Goal: Task Accomplishment & Management: Use online tool/utility

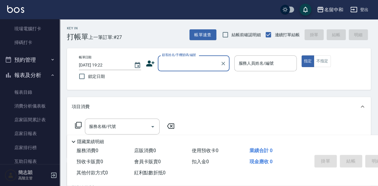
scroll to position [159, 0]
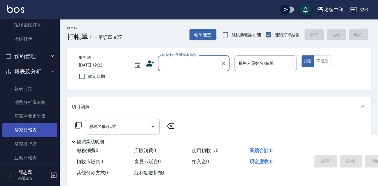
click at [37, 130] on link "店家日報表" at bounding box center [29, 130] width 55 height 14
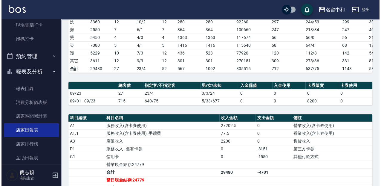
scroll to position [80, 0]
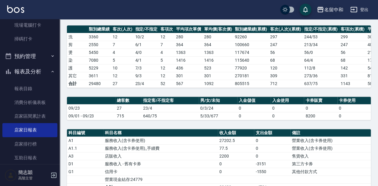
click at [321, 10] on icon "button" at bounding box center [321, 9] width 6 height 5
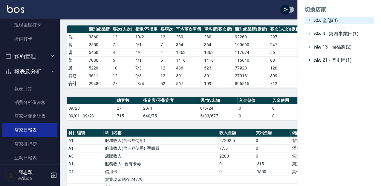
click at [316, 20] on icon at bounding box center [317, 20] width 7 height 7
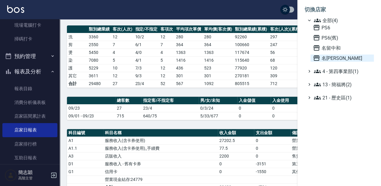
click at [316, 58] on icon at bounding box center [317, 57] width 6 height 5
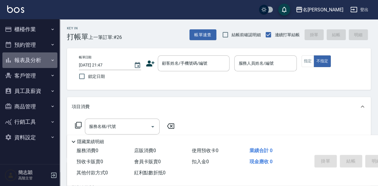
click at [51, 60] on icon "button" at bounding box center [52, 59] width 2 height 1
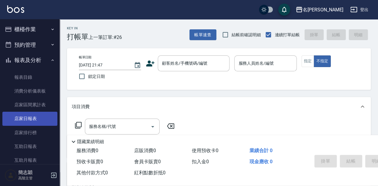
click at [27, 117] on link "店家日報表" at bounding box center [29, 119] width 55 height 14
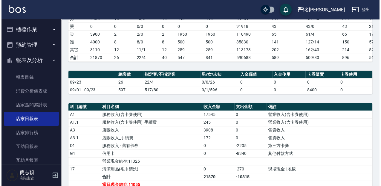
scroll to position [100, 0]
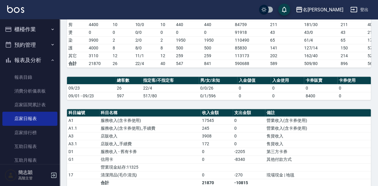
click at [319, 6] on button "名[PERSON_NAME]" at bounding box center [319, 10] width 52 height 12
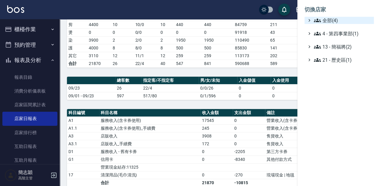
click at [314, 20] on icon at bounding box center [317, 20] width 7 height 7
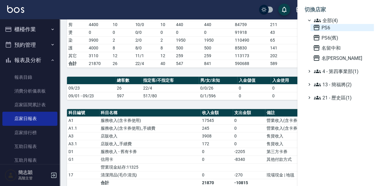
click at [316, 28] on icon at bounding box center [317, 27] width 6 height 5
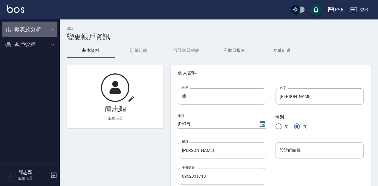
click at [52, 29] on icon "button" at bounding box center [52, 29] width 5 height 5
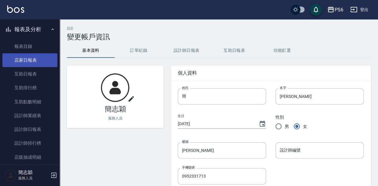
click at [38, 60] on link "店家日報表" at bounding box center [29, 60] width 55 height 14
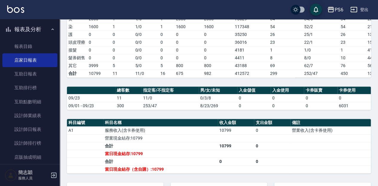
scroll to position [120, 0]
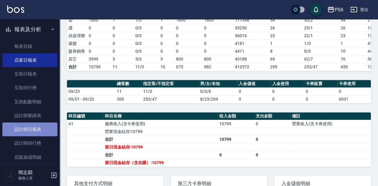
click at [32, 129] on link "設計師日報表" at bounding box center [29, 129] width 55 height 14
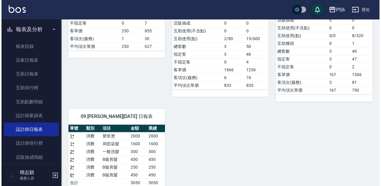
scroll to position [179, 0]
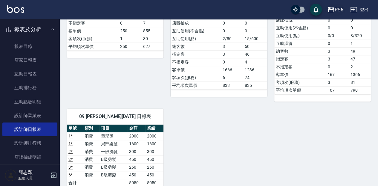
click at [329, 9] on icon "button" at bounding box center [330, 9] width 7 height 7
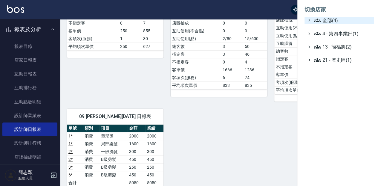
click at [323, 17] on span "全部(4)" at bounding box center [343, 20] width 58 height 7
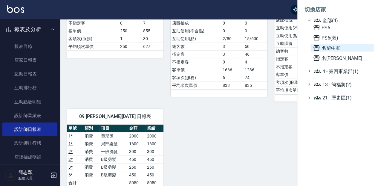
click at [317, 48] on icon at bounding box center [316, 47] width 7 height 7
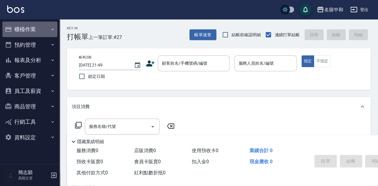
click at [53, 29] on icon "button" at bounding box center [52, 28] width 2 height 1
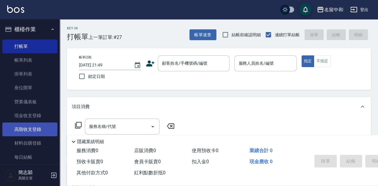
click at [30, 130] on link "高階收支登錄" at bounding box center [29, 129] width 55 height 14
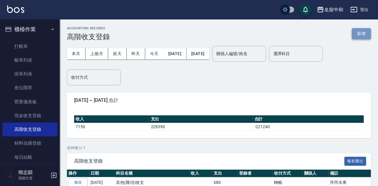
click at [357, 31] on button "新增" at bounding box center [361, 33] width 19 height 11
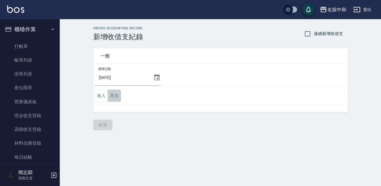
click at [114, 96] on button "支出" at bounding box center [114, 95] width 13 height 12
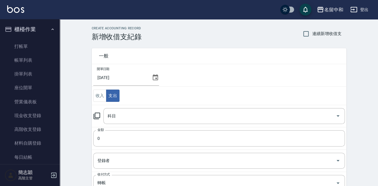
click at [96, 115] on icon at bounding box center [96, 115] width 7 height 7
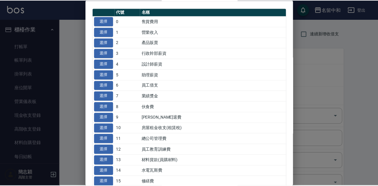
scroll to position [40, 0]
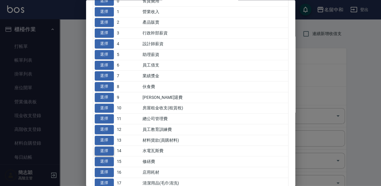
click at [102, 148] on button "選擇" at bounding box center [104, 150] width 19 height 9
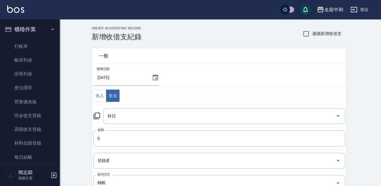
type input "14 水電瓦斯費"
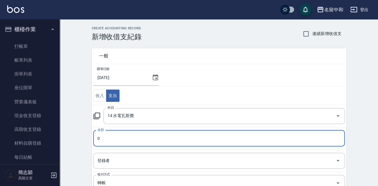
click at [97, 138] on input "0" at bounding box center [219, 138] width 252 height 16
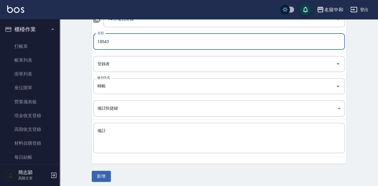
scroll to position [98, 0]
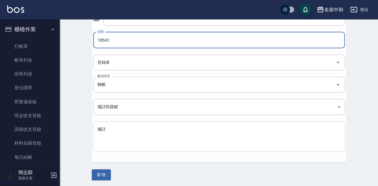
type input "18543"
click at [108, 138] on textarea "備註" at bounding box center [218, 136] width 243 height 20
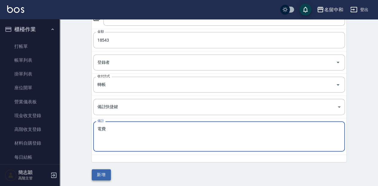
type textarea "電費"
click at [97, 172] on button "新增" at bounding box center [101, 174] width 19 height 11
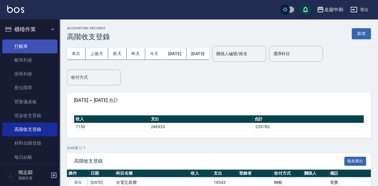
click at [28, 46] on link "打帳單" at bounding box center [29, 46] width 55 height 14
